Goal: Transaction & Acquisition: Purchase product/service

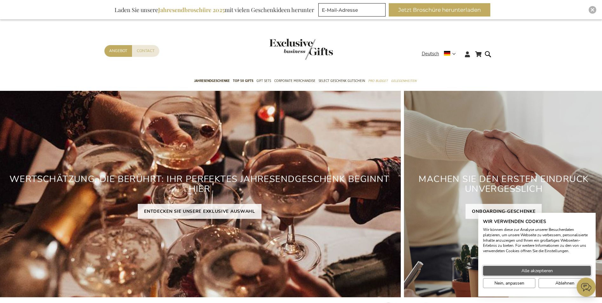
click at [541, 270] on span "Alle akzeptieren" at bounding box center [537, 270] width 31 height 7
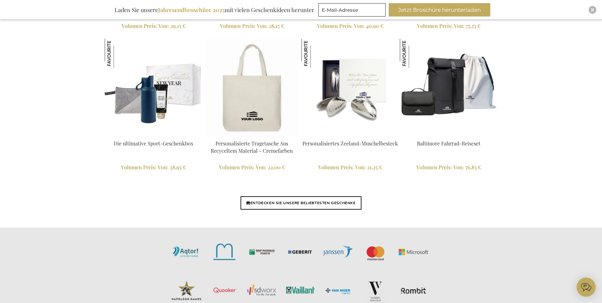
scroll to position [1460, 0]
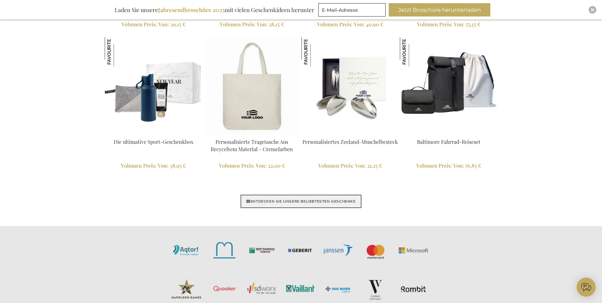
click at [326, 203] on link "ENTDECKEN SIE UNSERE BELIEBTESTEN GESCHENKE" at bounding box center [301, 201] width 121 height 13
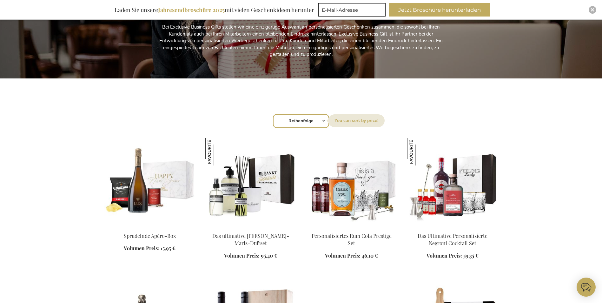
scroll to position [159, 0]
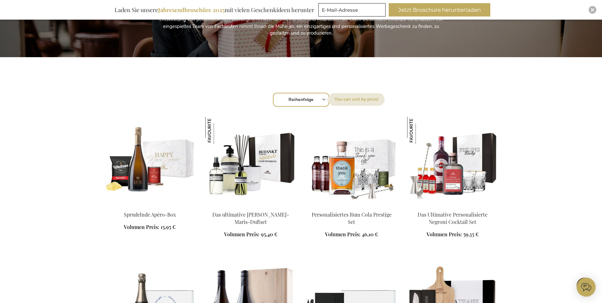
click at [312, 102] on select "Reihenfolge Best Sellers Am meisten angesehen Neu Biggest Saving Price: low to …" at bounding box center [301, 100] width 56 height 14
select select "price_asc"
click at [273, 93] on select "Reihenfolge Best Sellers Am meisten angesehen Neu Biggest Saving Price: low to …" at bounding box center [301, 100] width 56 height 14
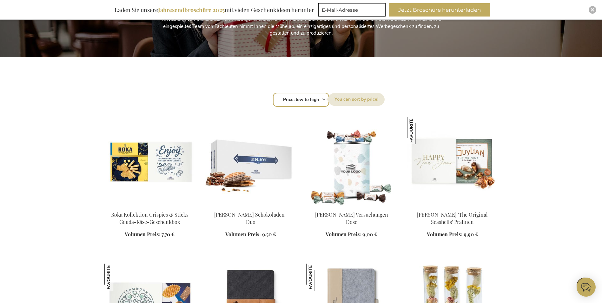
scroll to position [190, 0]
